Goal: Task Accomplishment & Management: Use online tool/utility

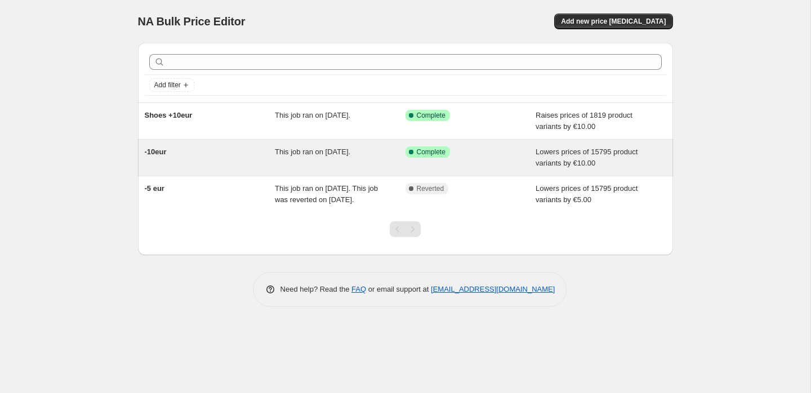
click at [250, 165] on div "-10eur" at bounding box center [210, 157] width 131 height 23
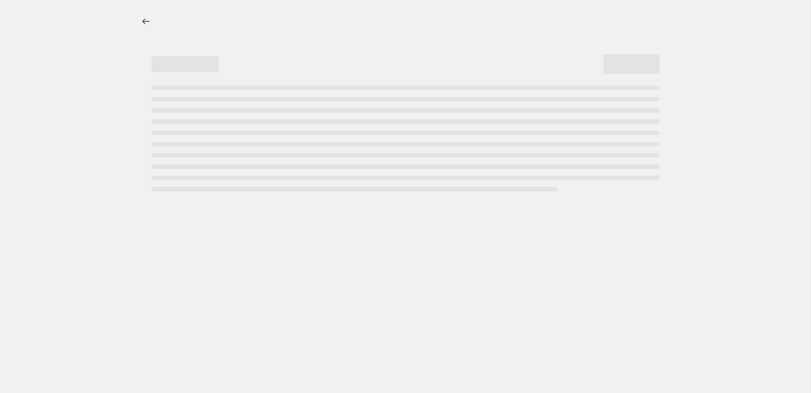
select select "by"
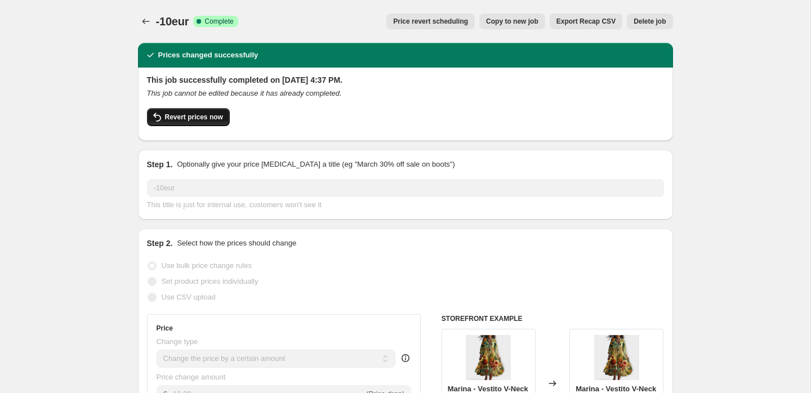
click at [175, 121] on span "Revert prices now" at bounding box center [194, 117] width 58 height 9
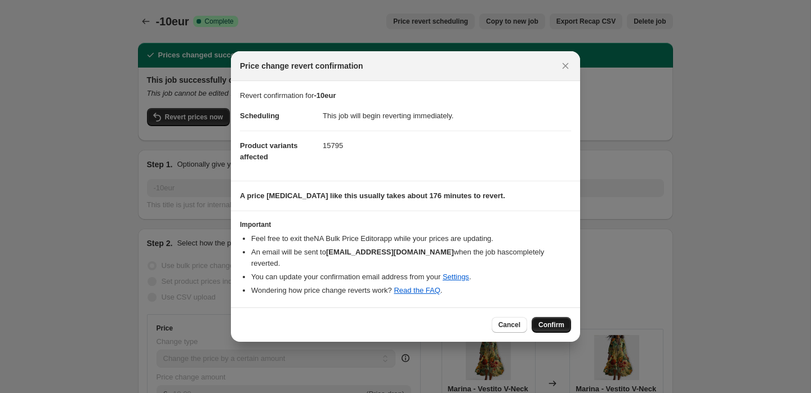
click at [541, 324] on button "Confirm" at bounding box center [551, 325] width 39 height 16
